Goal: Check status: Verify the current state of an ongoing process or item

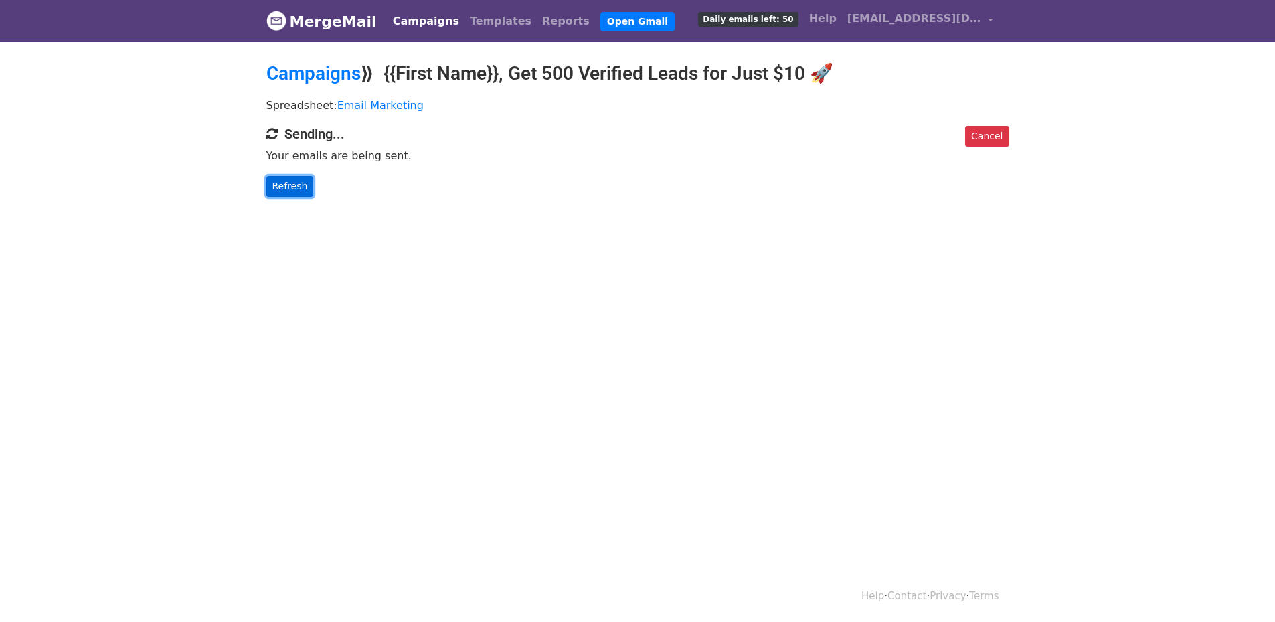
click at [293, 183] on link "Refresh" at bounding box center [290, 186] width 48 height 21
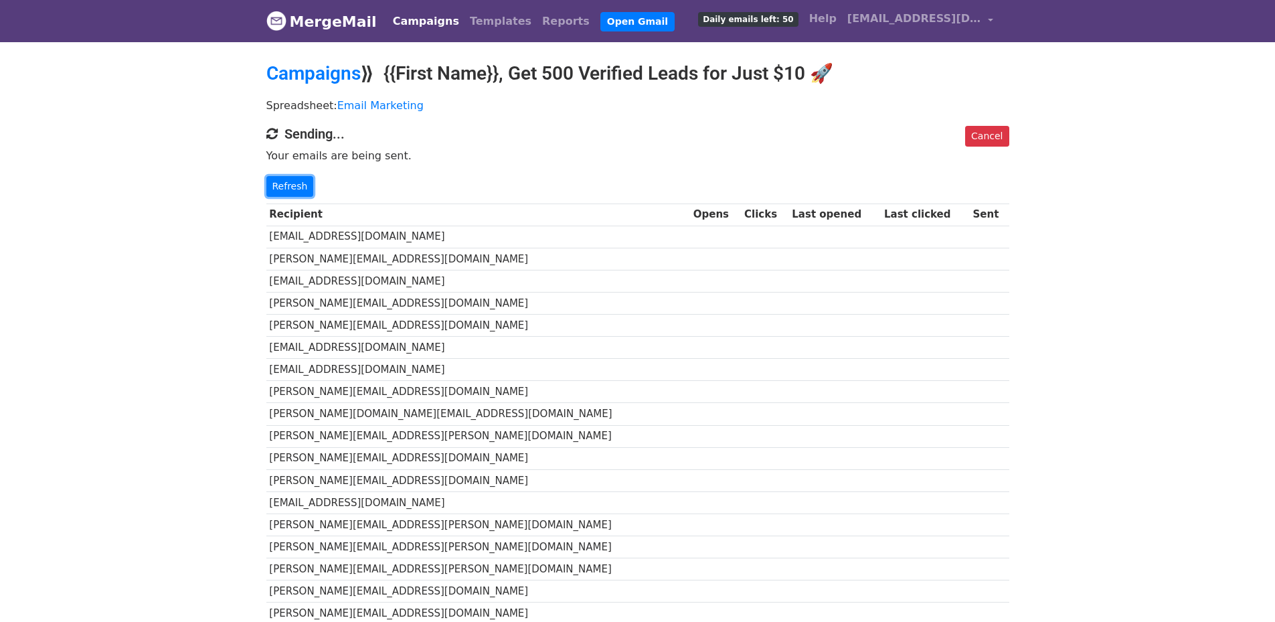
click at [293, 186] on link "Refresh" at bounding box center [290, 186] width 48 height 21
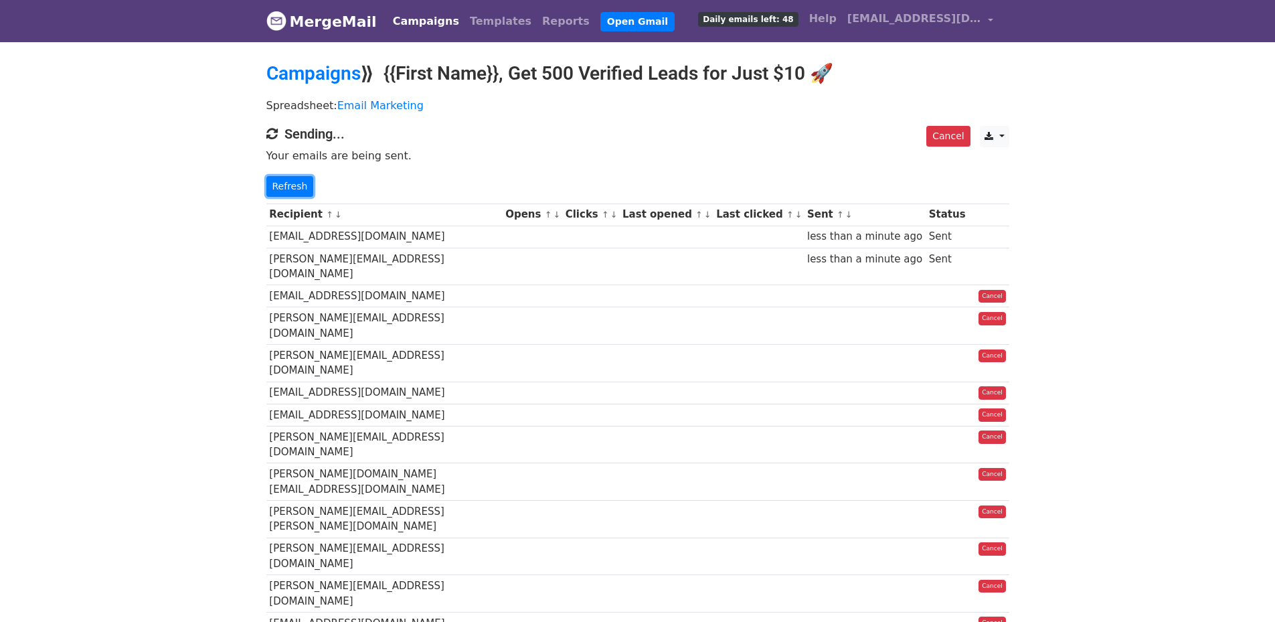
click at [293, 186] on link "Refresh" at bounding box center [290, 186] width 48 height 21
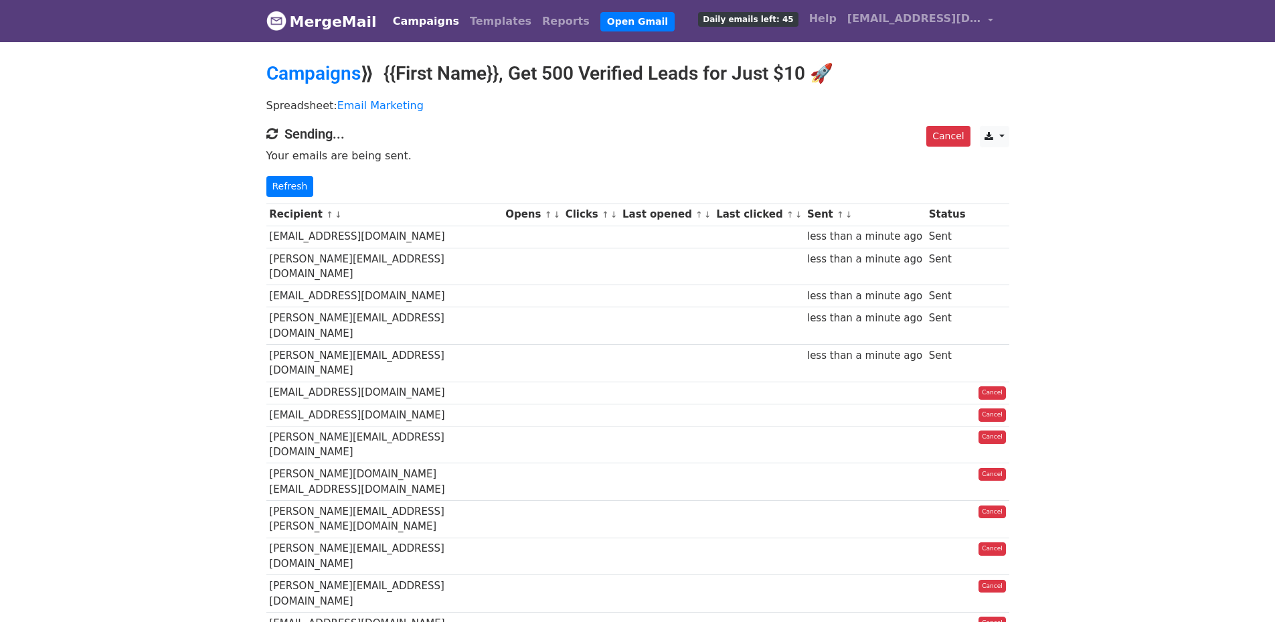
click at [293, 186] on link "Refresh" at bounding box center [290, 186] width 48 height 21
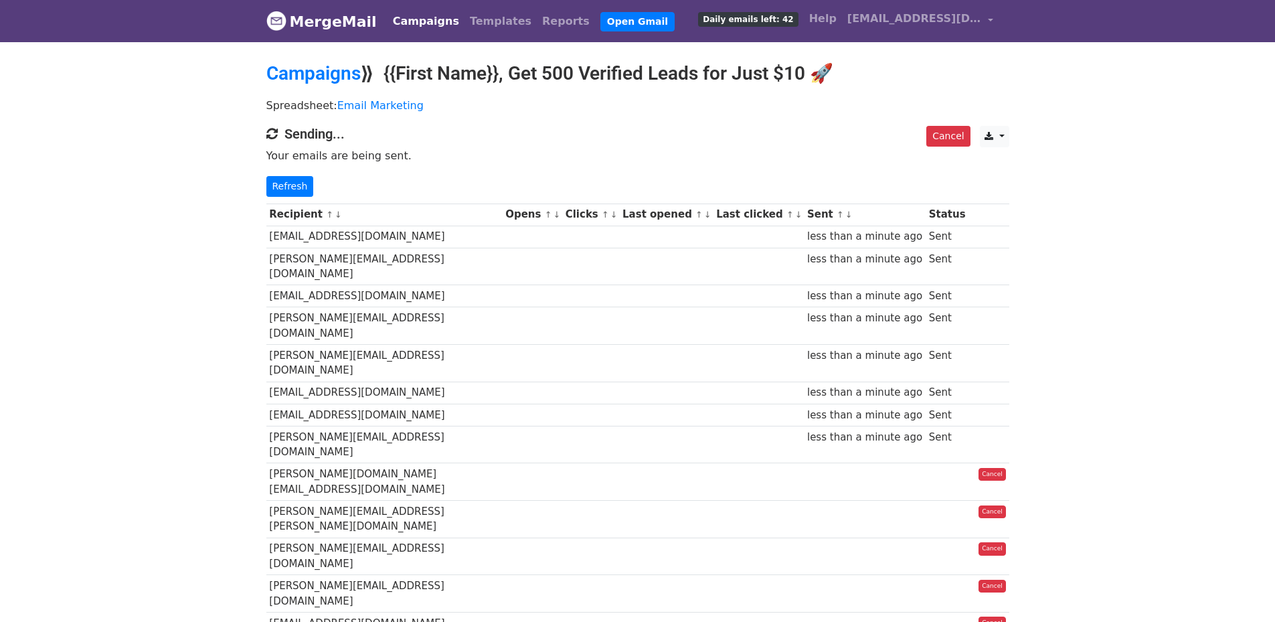
click at [293, 186] on link "Refresh" at bounding box center [290, 186] width 48 height 21
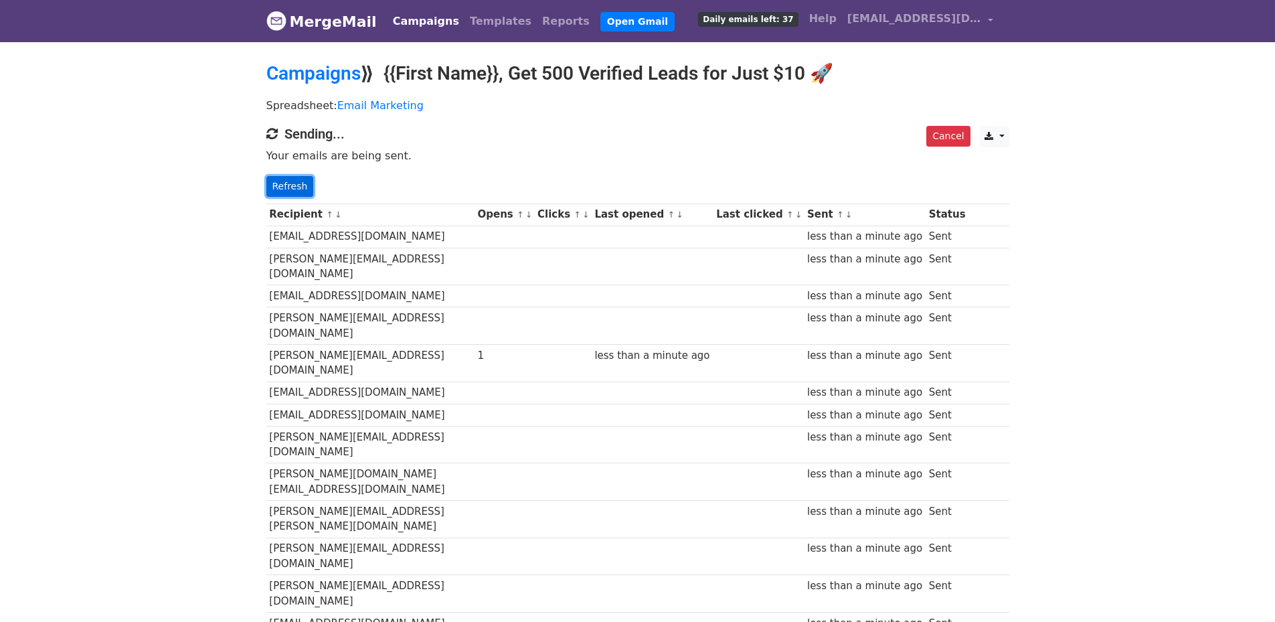
click at [297, 183] on link "Refresh" at bounding box center [290, 186] width 48 height 21
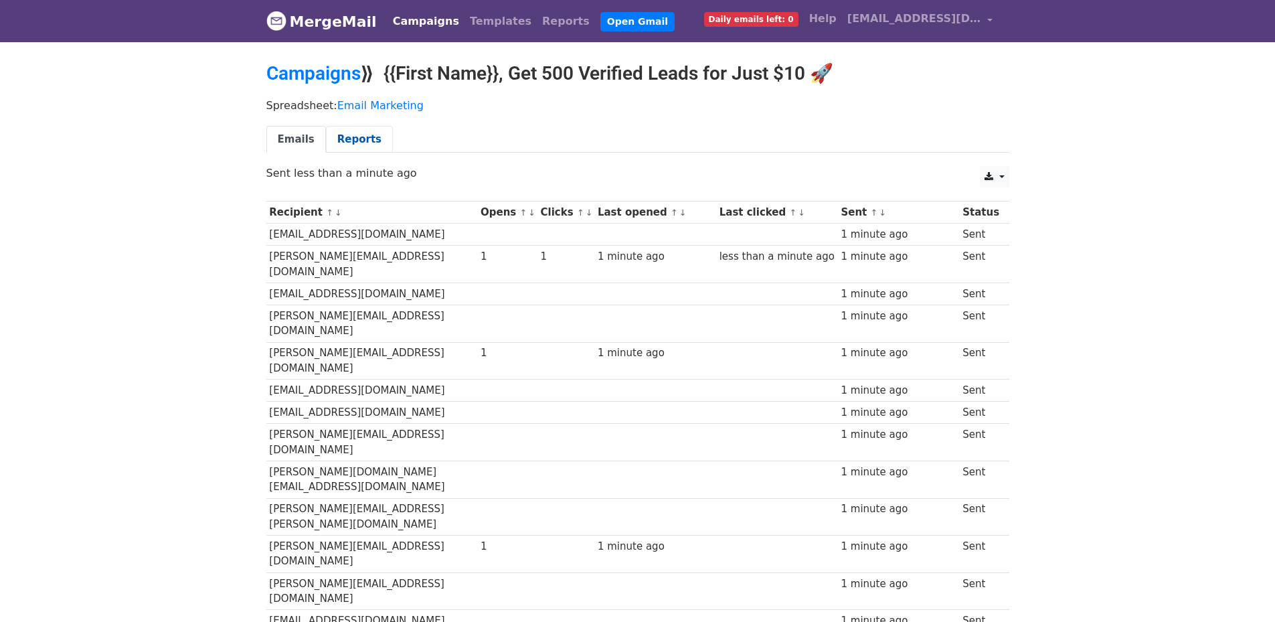
click at [354, 130] on link "Reports" at bounding box center [359, 139] width 67 height 27
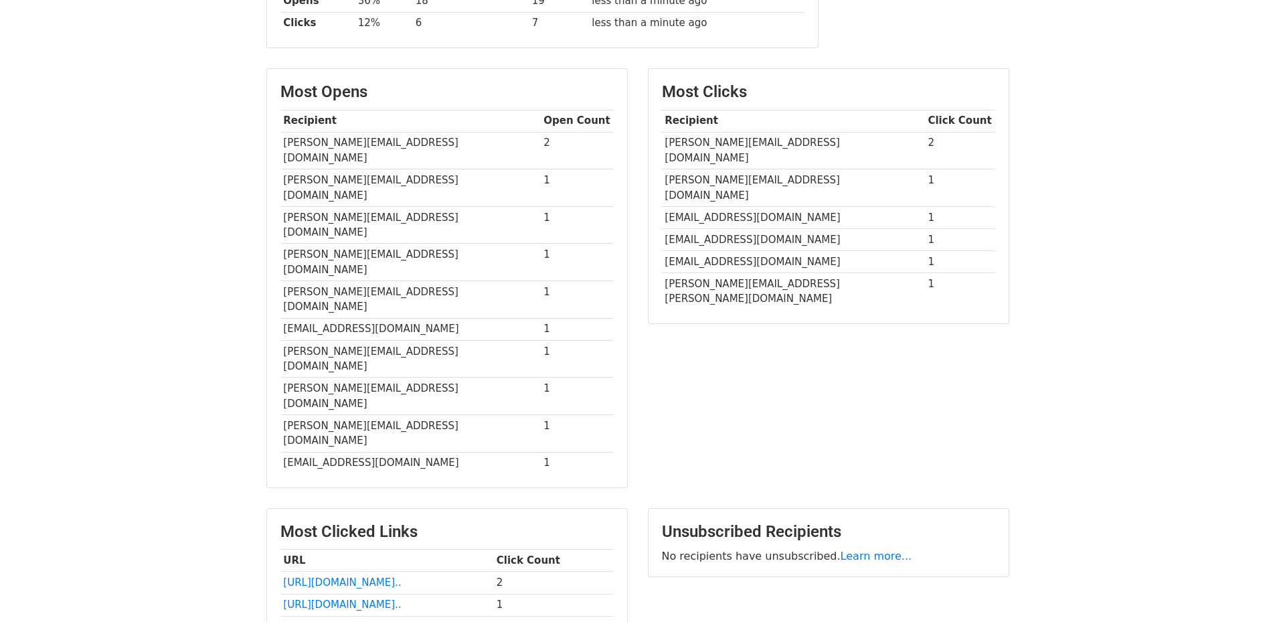
scroll to position [372, 0]
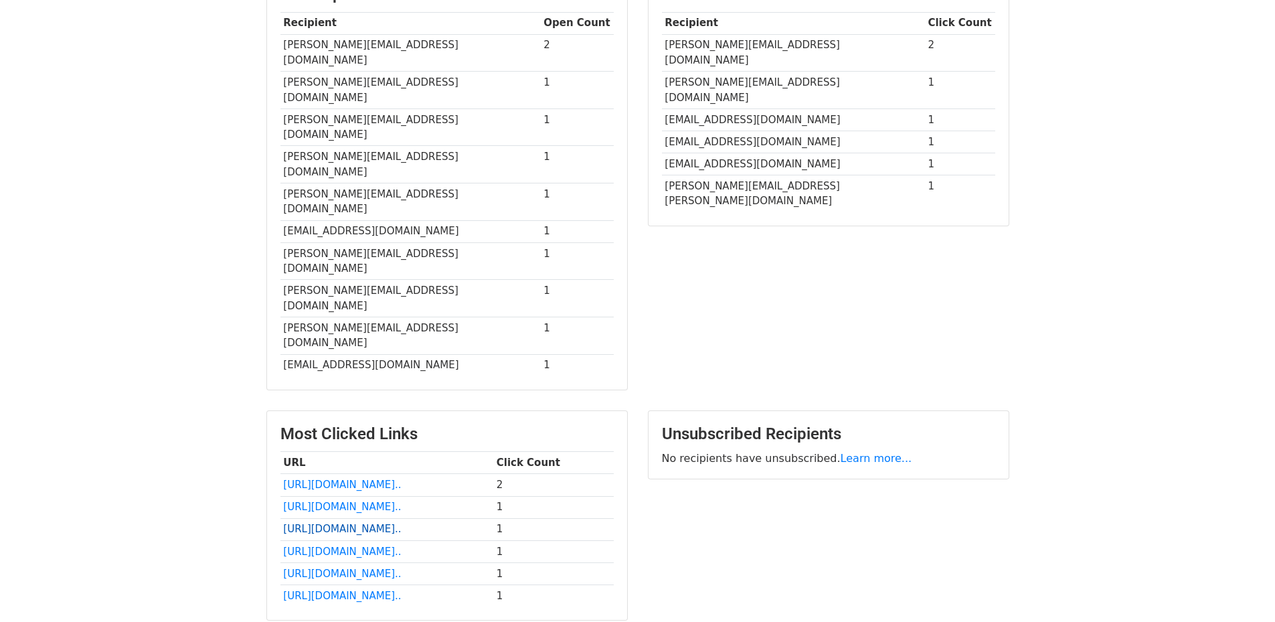
click at [343, 523] on link "[URL][DOMAIN_NAME].." at bounding box center [342, 529] width 118 height 12
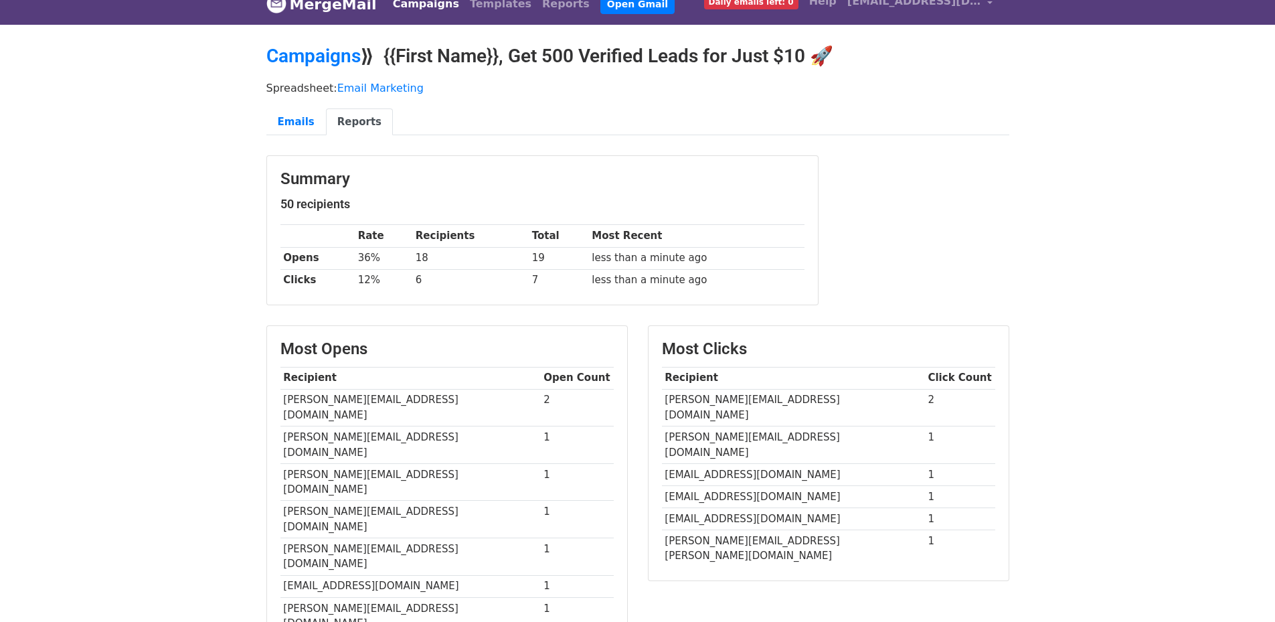
scroll to position [0, 0]
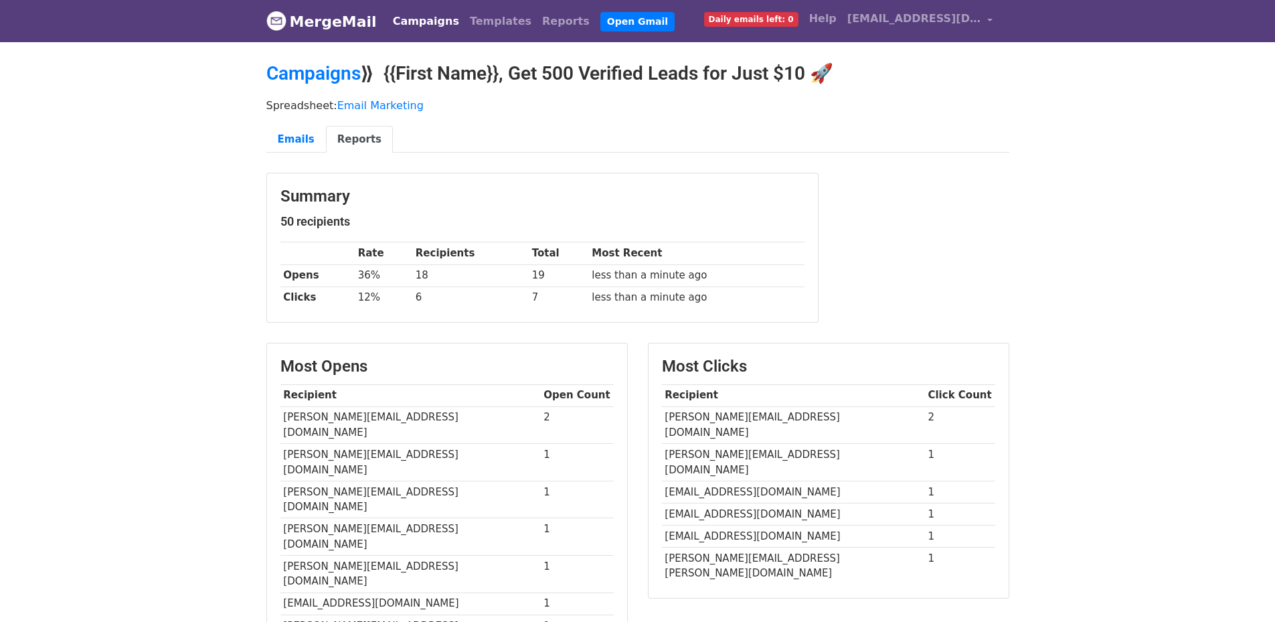
click at [347, 139] on link "Reports" at bounding box center [359, 139] width 67 height 27
click at [350, 134] on link "Reports" at bounding box center [359, 139] width 67 height 27
drag, startPoint x: 866, startPoint y: 80, endPoint x: 246, endPoint y: 80, distance: 620.9
click at [244, 80] on body "MergeMail Campaigns Templates Reports Open Gmail Daily emails left: 0 Help [EMA…" at bounding box center [637, 529] width 1275 height 1059
click at [231, 143] on body "MergeMail Campaigns Templates Reports Open Gmail Daily emails left: 0 Help [EMA…" at bounding box center [637, 529] width 1275 height 1059
